Goal: Transaction & Acquisition: Purchase product/service

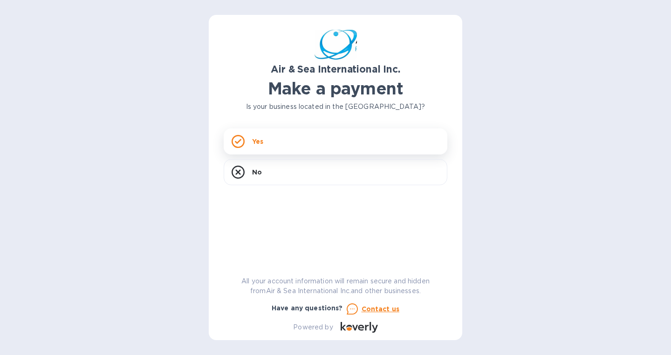
click at [269, 142] on div "Yes" at bounding box center [336, 142] width 224 height 26
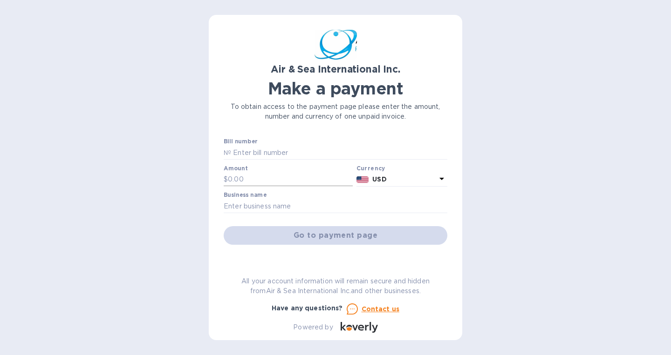
click at [249, 177] on input "text" at bounding box center [290, 180] width 125 height 14
type input "400.00"
click at [255, 207] on input "text" at bounding box center [336, 206] width 224 height 14
type input "[PERSON_NAME] Sports"
click at [329, 236] on div "Go to payment page" at bounding box center [335, 236] width 227 height 22
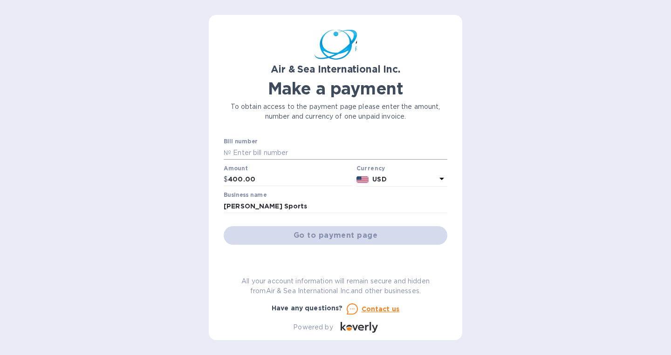
click at [250, 152] on input "text" at bounding box center [339, 153] width 216 height 14
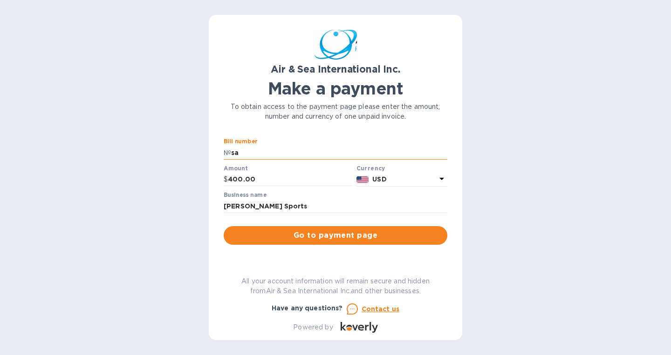
type input "s"
type input "25090070"
click at [332, 238] on span "Go to payment page" at bounding box center [335, 235] width 209 height 11
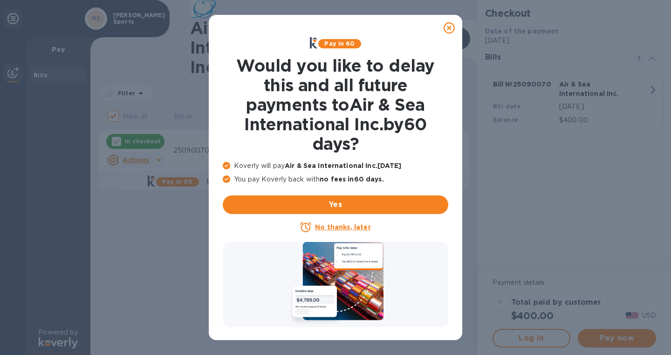
click at [339, 229] on u "No thanks, later" at bounding box center [342, 227] width 55 height 7
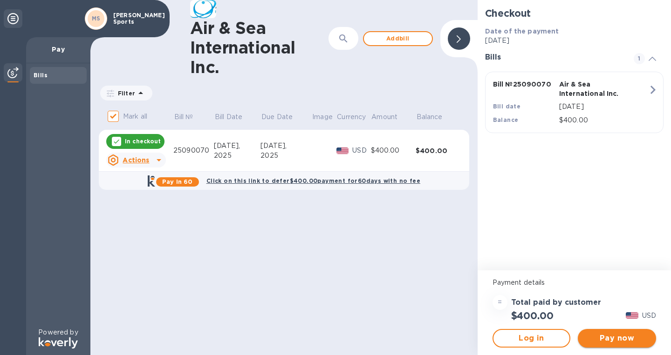
click at [619, 336] on span "Pay now" at bounding box center [616, 338] width 63 height 11
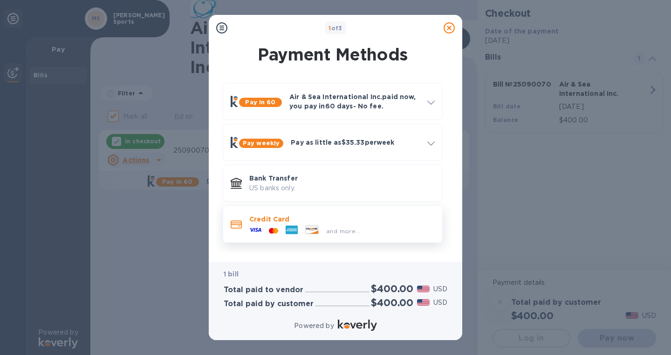
click at [285, 220] on p "Credit Card" at bounding box center [341, 219] width 185 height 9
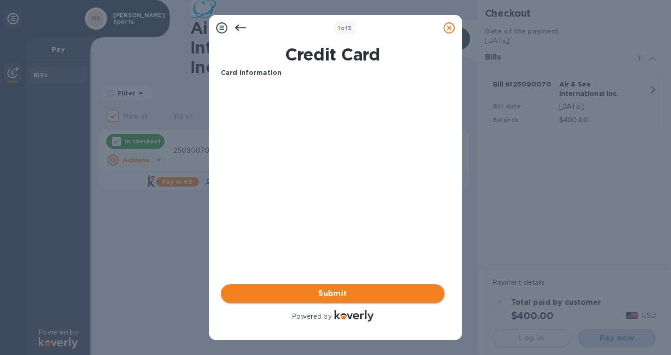
click at [337, 294] on span "Submit" at bounding box center [332, 293] width 209 height 11
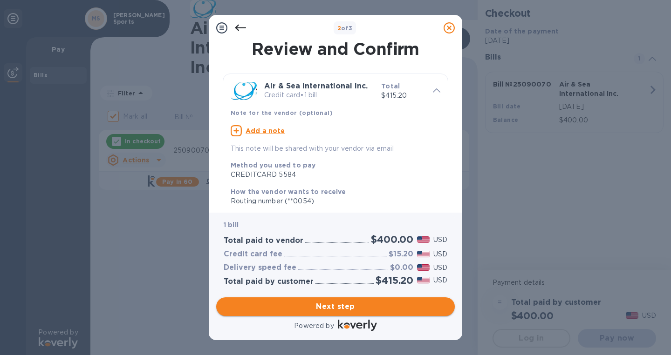
click at [334, 301] on span "Next step" at bounding box center [336, 306] width 224 height 11
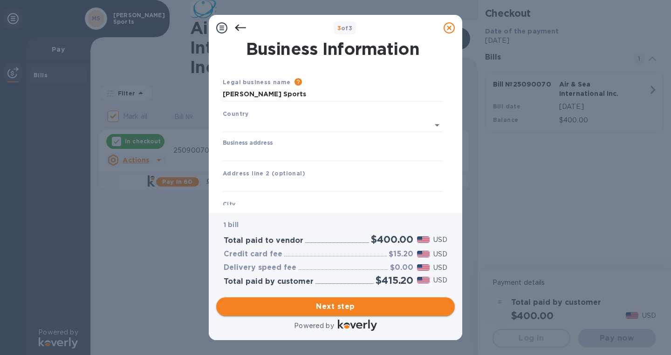
type input "[GEOGRAPHIC_DATA]"
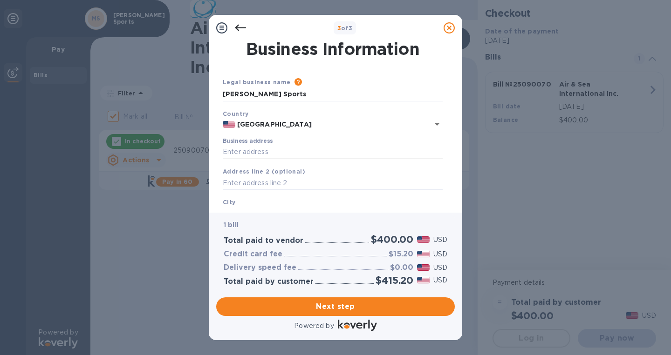
click at [242, 149] on input "Business address" at bounding box center [333, 152] width 220 height 14
click at [335, 301] on span "Next step" at bounding box center [336, 306] width 224 height 11
click at [244, 154] on input "Business address" at bounding box center [333, 152] width 220 height 14
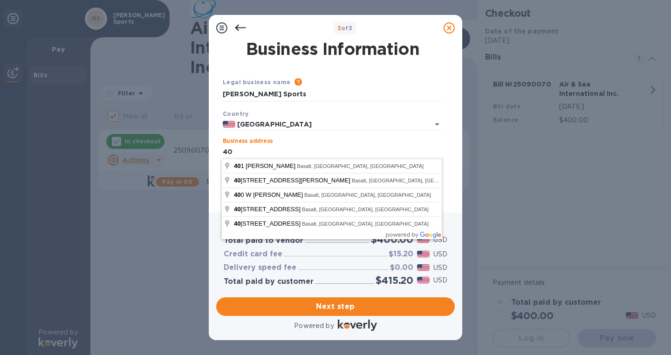
type input "408"
type input "US"
type input "Aspen"
type input "CO"
type input "81611"
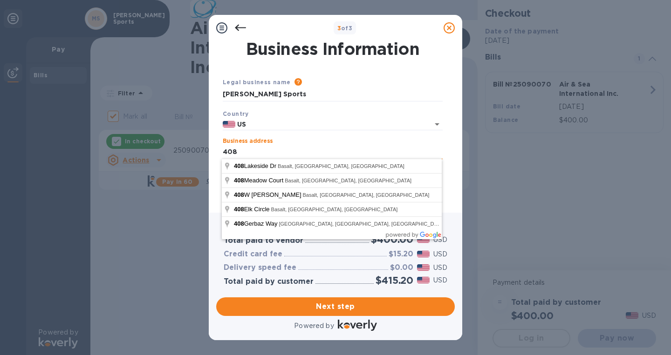
type input "[GEOGRAPHIC_DATA]"
type input "[STREET_ADDRESS]"
click at [191, 258] on div "3 of 3 Business Information Legal business name Please provide the legal name t…" at bounding box center [335, 177] width 671 height 355
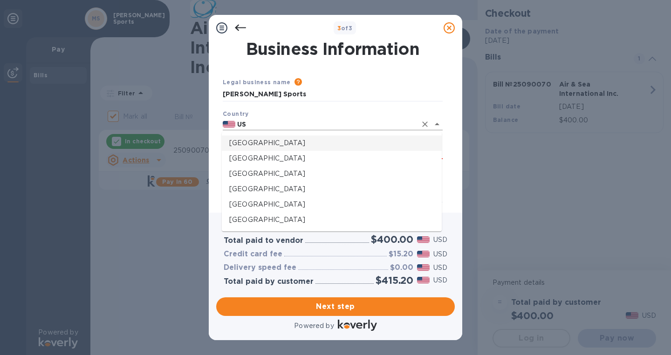
click at [291, 126] on input "US" at bounding box center [325, 125] width 181 height 12
click at [384, 125] on input "US" at bounding box center [325, 125] width 181 height 12
type input "[GEOGRAPHIC_DATA]"
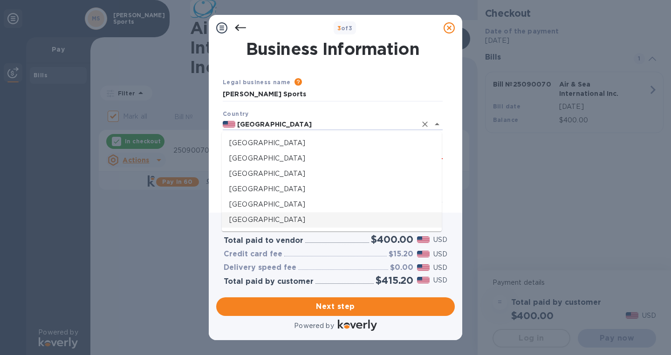
click at [215, 262] on div "1 bill Total paid to vendor $400.00 USD Credit card fee $15.20 USD Delivery spe…" at bounding box center [335, 253] width 242 height 84
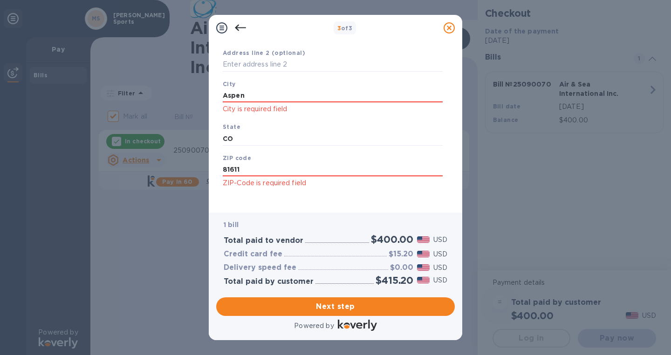
scroll to position [146, 0]
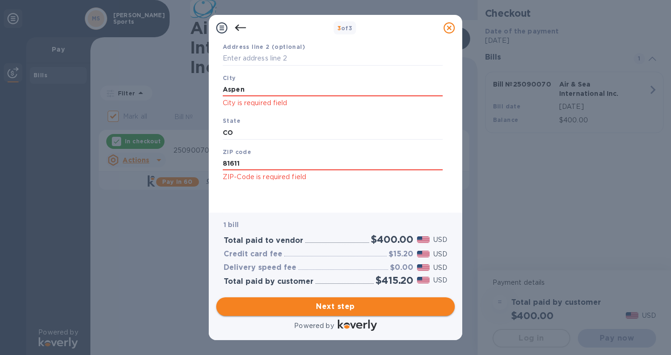
click at [334, 301] on span "Next step" at bounding box center [336, 306] width 224 height 11
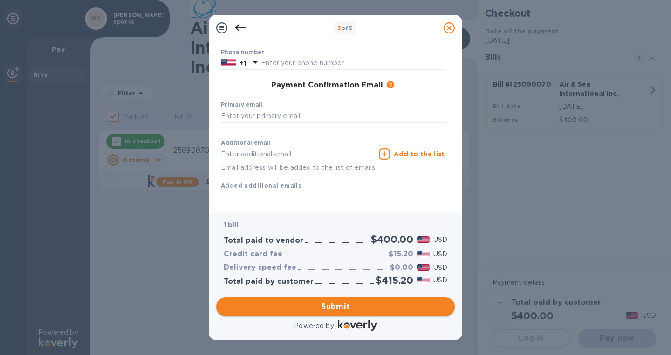
scroll to position [118, 0]
click at [239, 118] on input "text" at bounding box center [333, 116] width 224 height 14
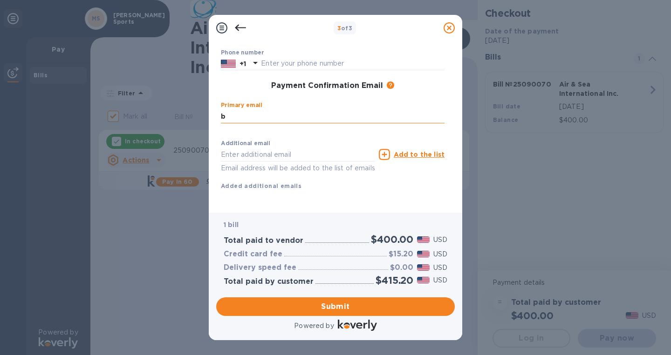
type input "b"
type input "[PERSON_NAME]"
type input "9706180025"
type input "[EMAIL_ADDRESS][DOMAIN_NAME]"
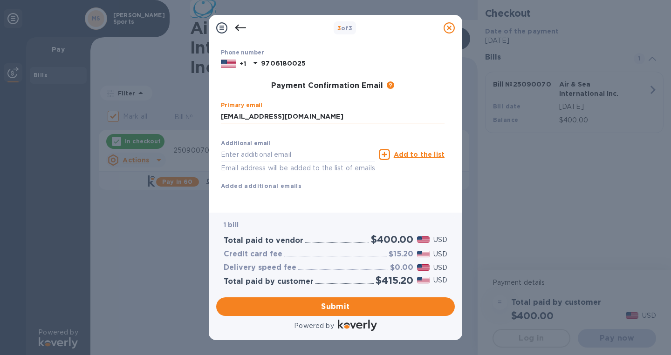
type input "[EMAIL_ADDRESS][DOMAIN_NAME]"
click at [321, 156] on input "[EMAIL_ADDRESS][DOMAIN_NAME]" at bounding box center [298, 155] width 154 height 14
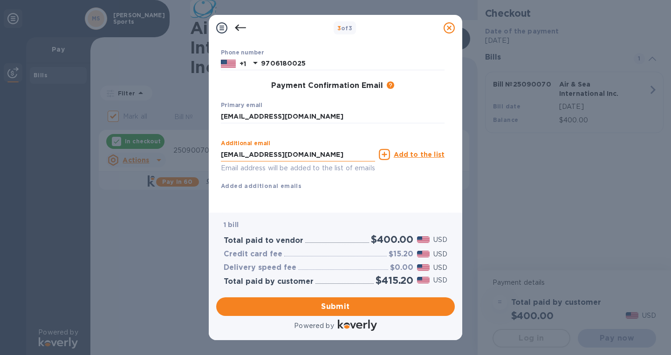
drag, startPoint x: 321, startPoint y: 156, endPoint x: 208, endPoint y: 157, distance: 113.2
click at [221, 157] on input "[EMAIL_ADDRESS][DOMAIN_NAME]" at bounding box center [298, 155] width 154 height 14
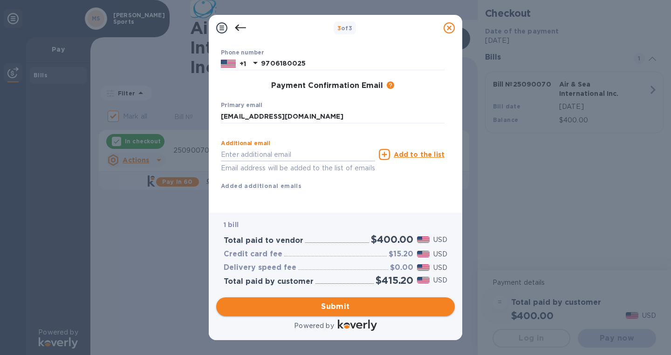
click at [334, 305] on span "Submit" at bounding box center [336, 306] width 224 height 11
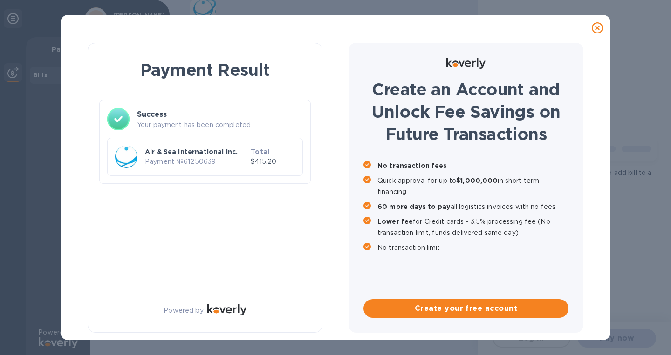
checkbox input "false"
click at [597, 28] on icon at bounding box center [597, 27] width 11 height 11
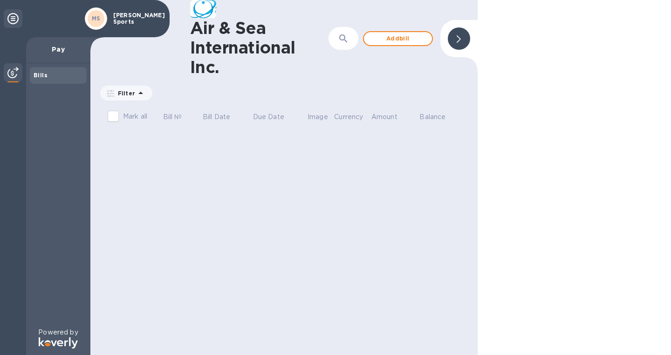
click at [256, 231] on div "Air & Sea International Inc. ​ Add bill Filter Amount Mark all Bill № Bill Date…" at bounding box center [283, 177] width 387 height 355
